Goal: Transaction & Acquisition: Purchase product/service

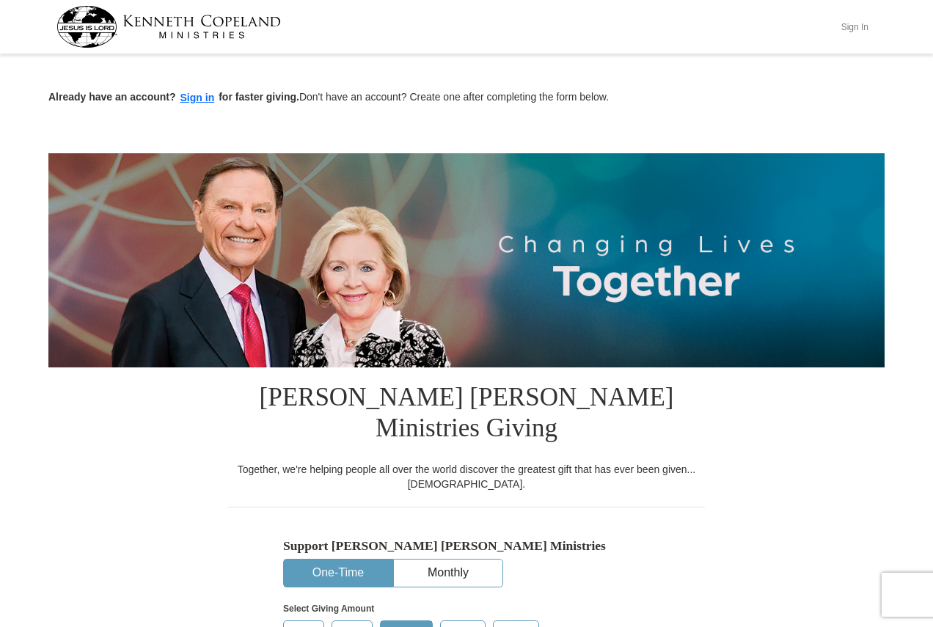
click at [854, 27] on button "Sign In" at bounding box center [854, 26] width 44 height 23
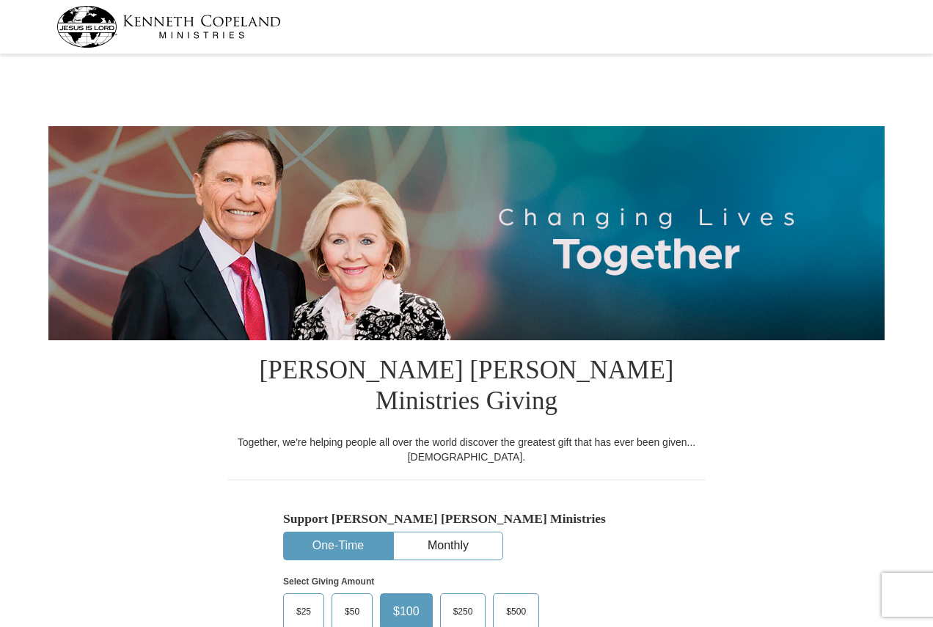
select select "PA"
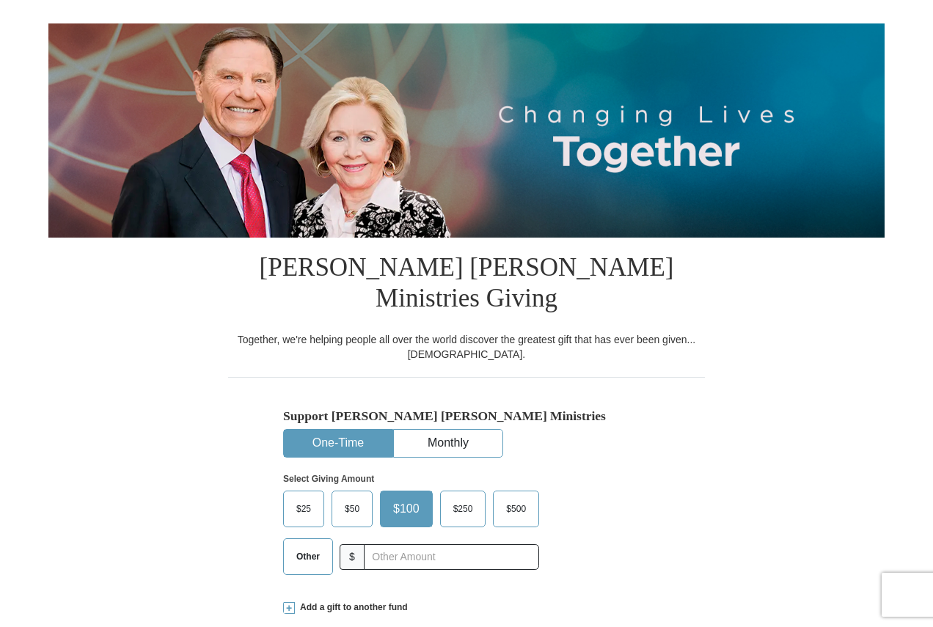
scroll to position [220, 0]
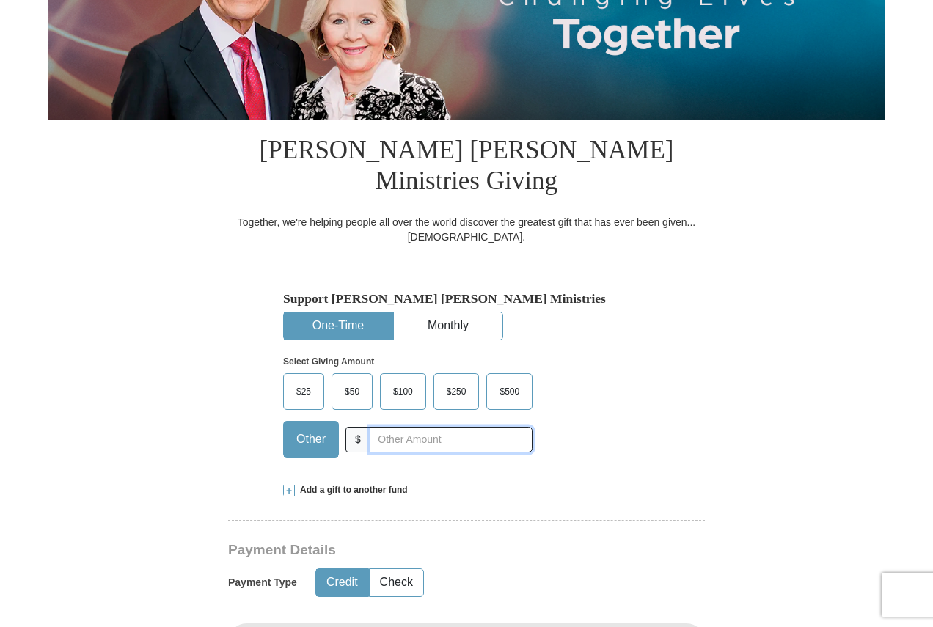
click at [465, 427] on input "text" at bounding box center [451, 440] width 163 height 26
type input "20"
click at [411, 569] on button "Check" at bounding box center [397, 582] width 54 height 27
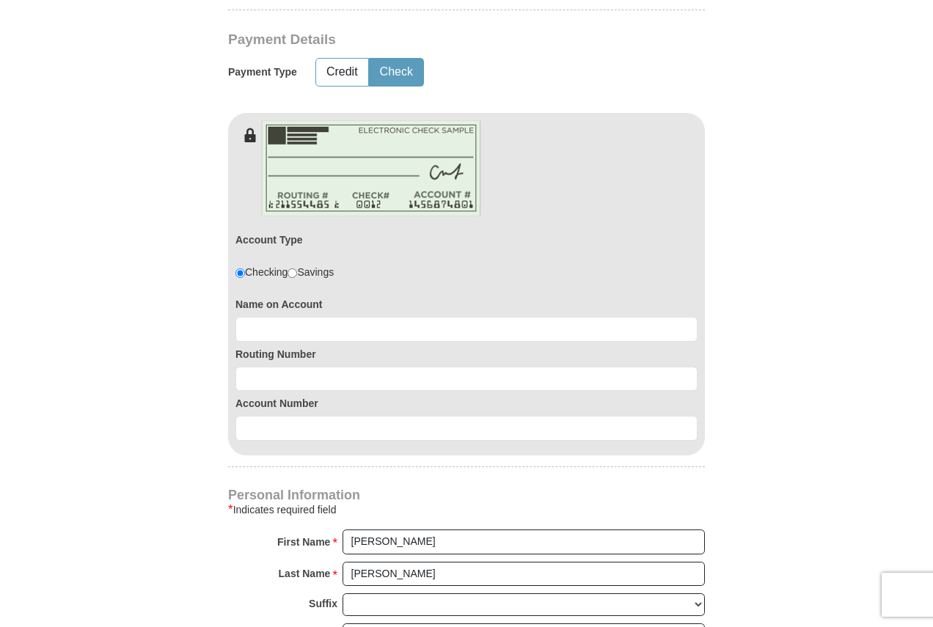
scroll to position [733, 0]
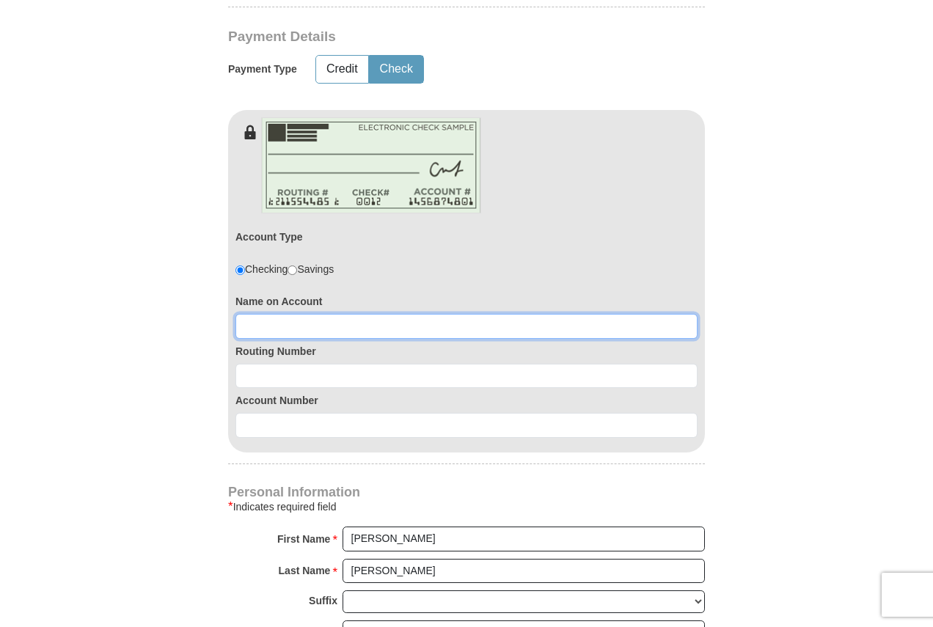
click at [371, 314] on input at bounding box center [466, 326] width 462 height 25
type input "Thomas D Howard"
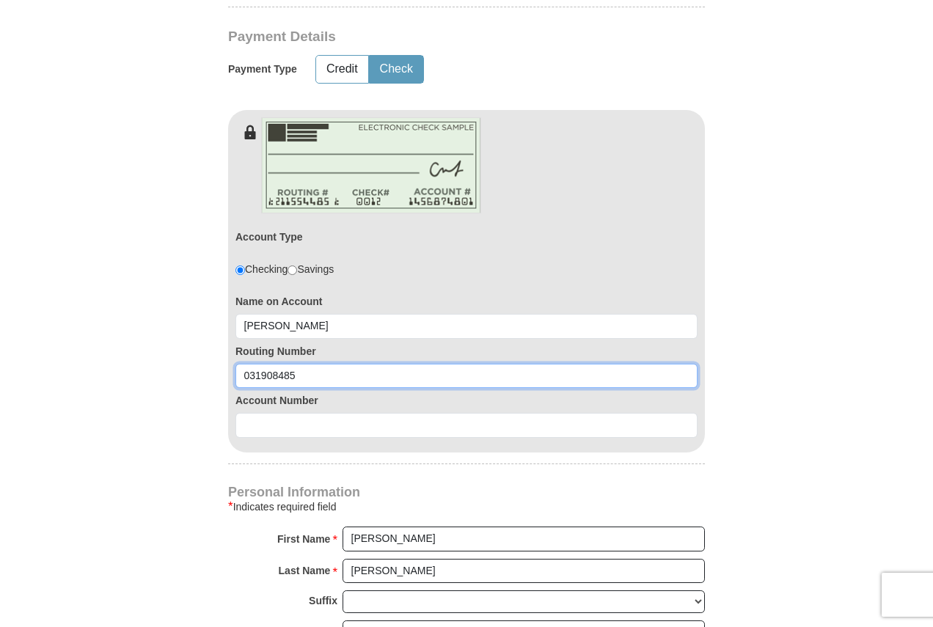
type input "031908485"
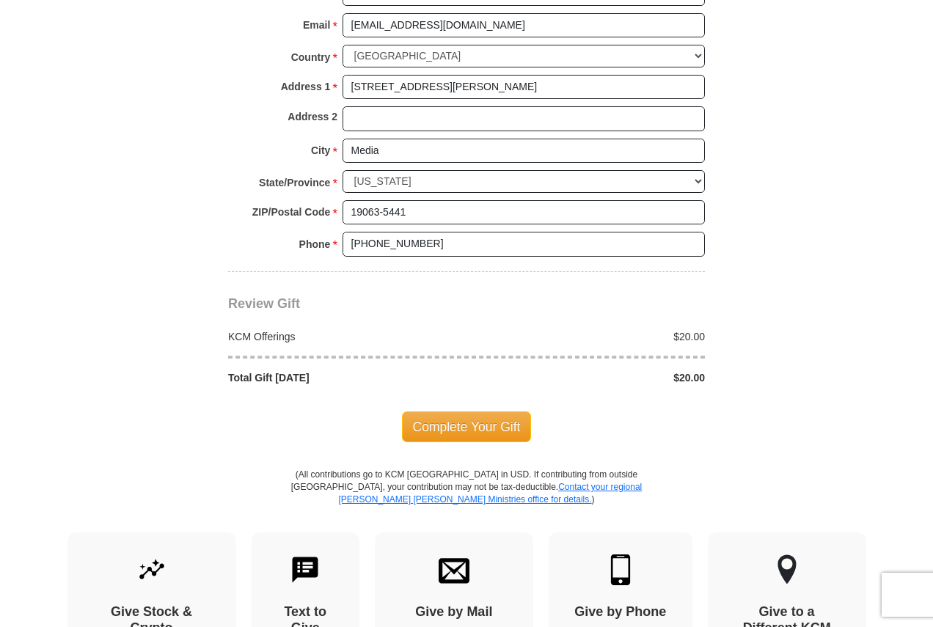
scroll to position [1393, 0]
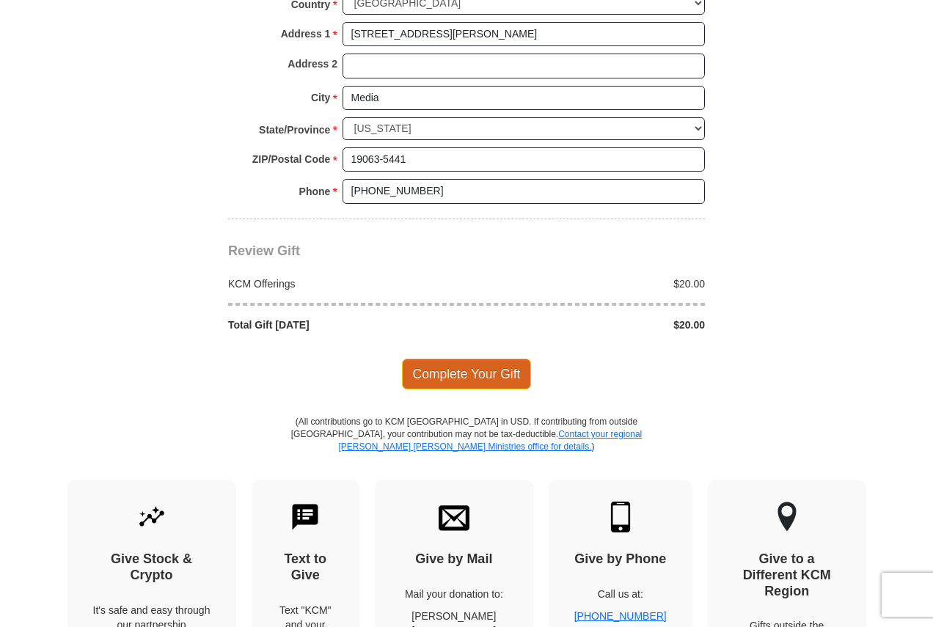
type input "0360154439"
click at [455, 359] on span "Complete Your Gift" at bounding box center [467, 374] width 130 height 31
